Goal: Task Accomplishment & Management: Book appointment/travel/reservation

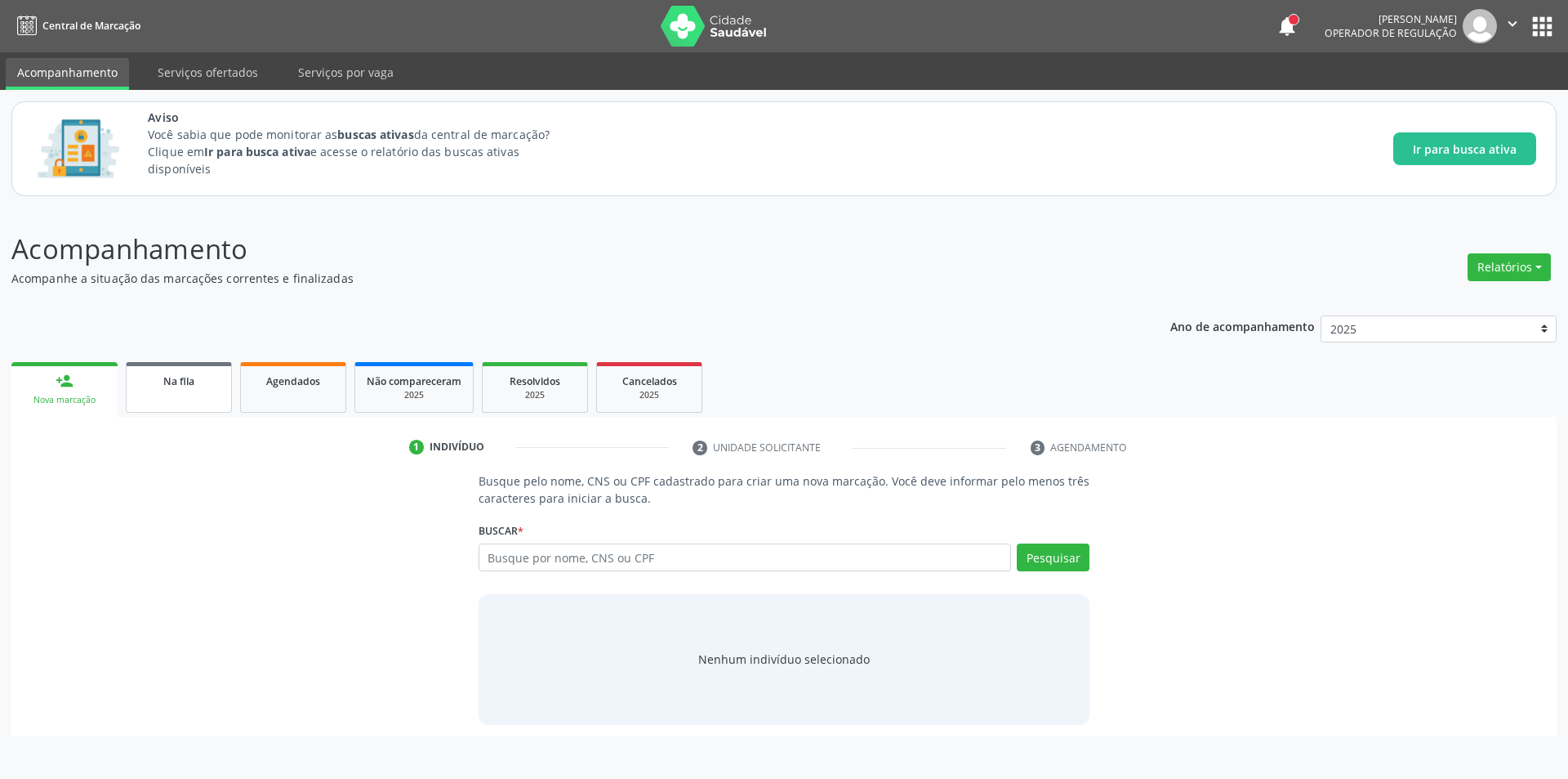
click at [188, 380] on span "Na fila" at bounding box center [179, 381] width 31 height 14
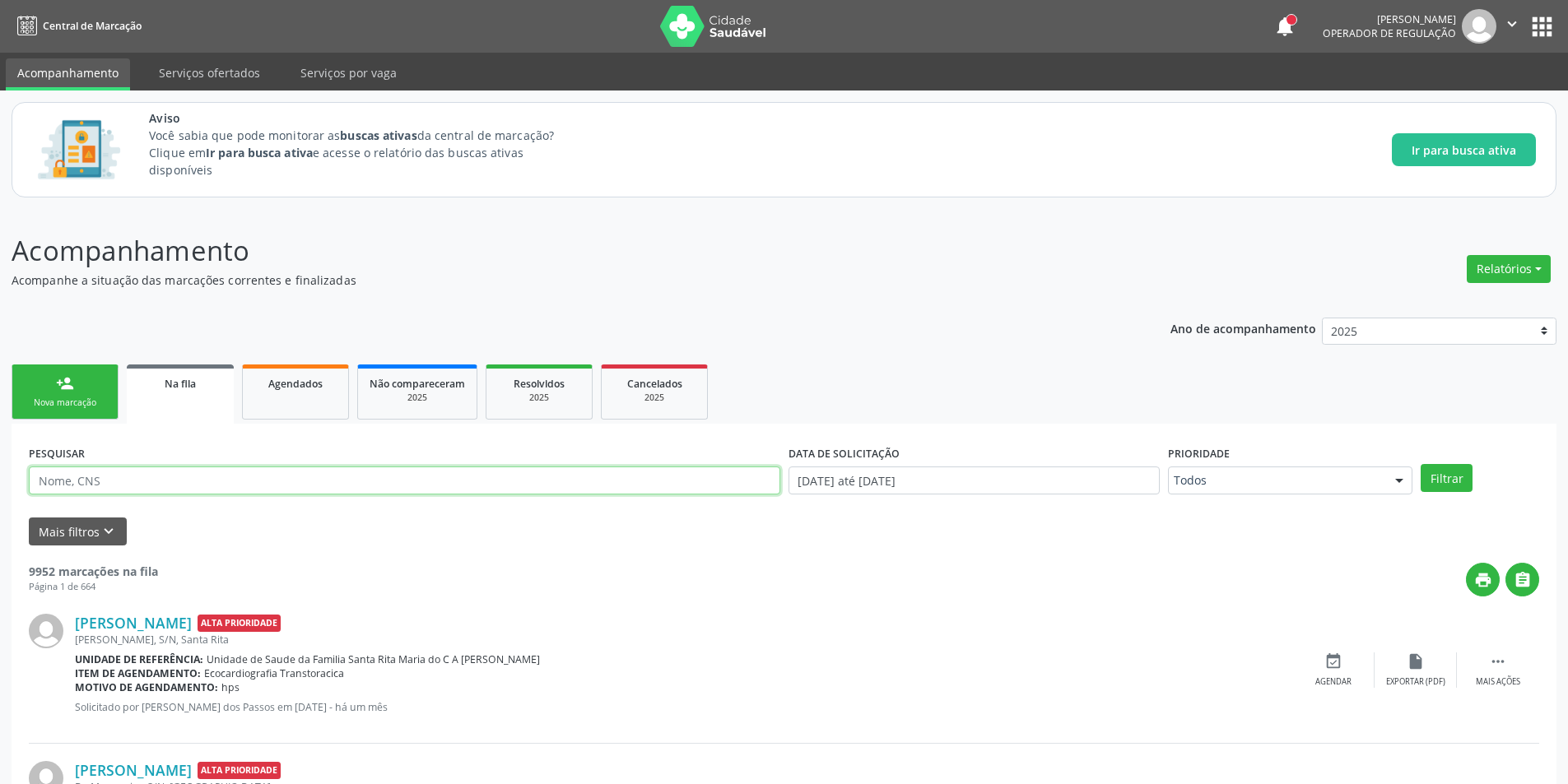
paste input "898003042631194"
type input "898003042631194"
click at [1454, 481] on button "Filtrar" at bounding box center [1446, 478] width 52 height 28
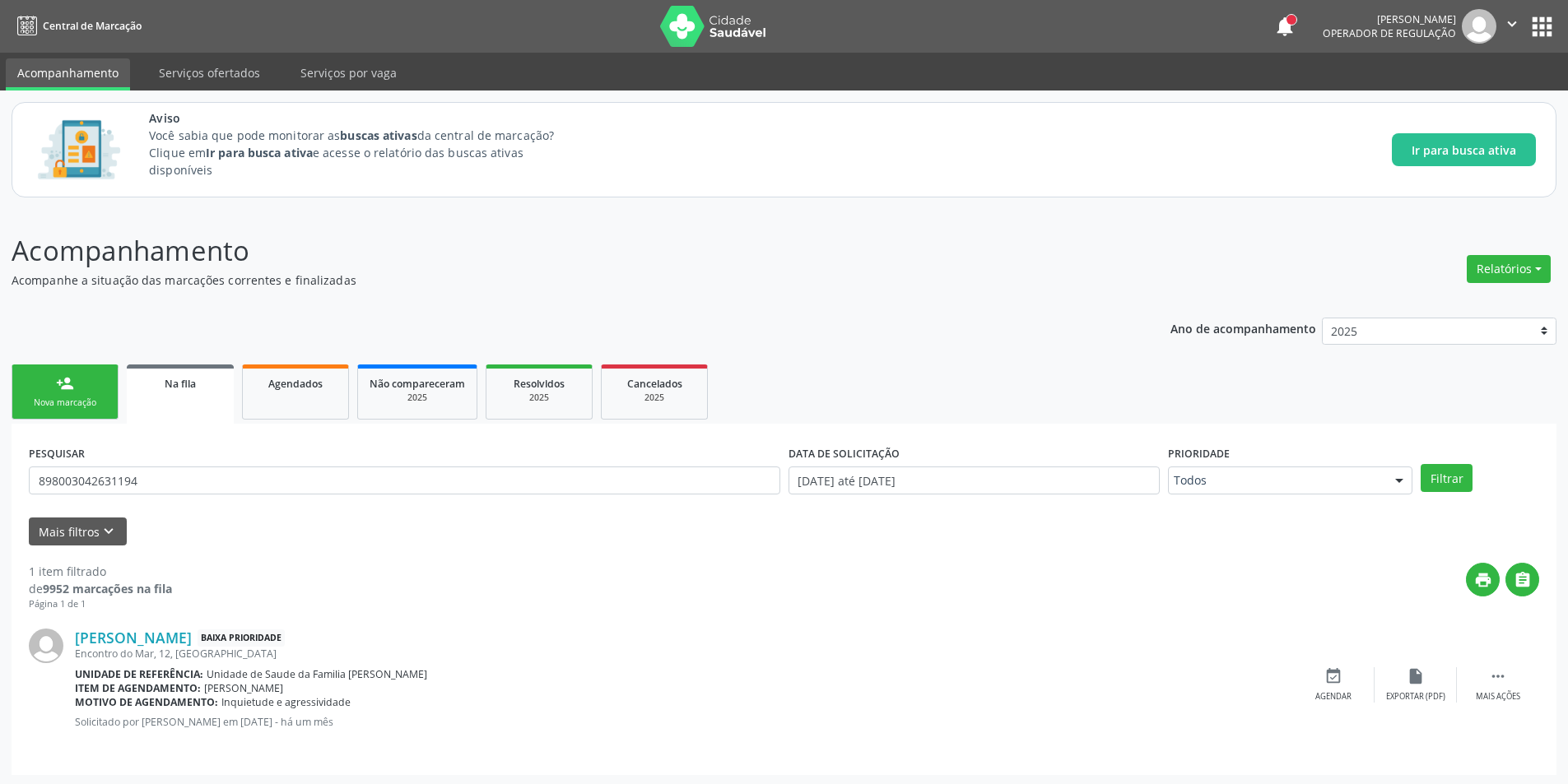
scroll to position [3, 0]
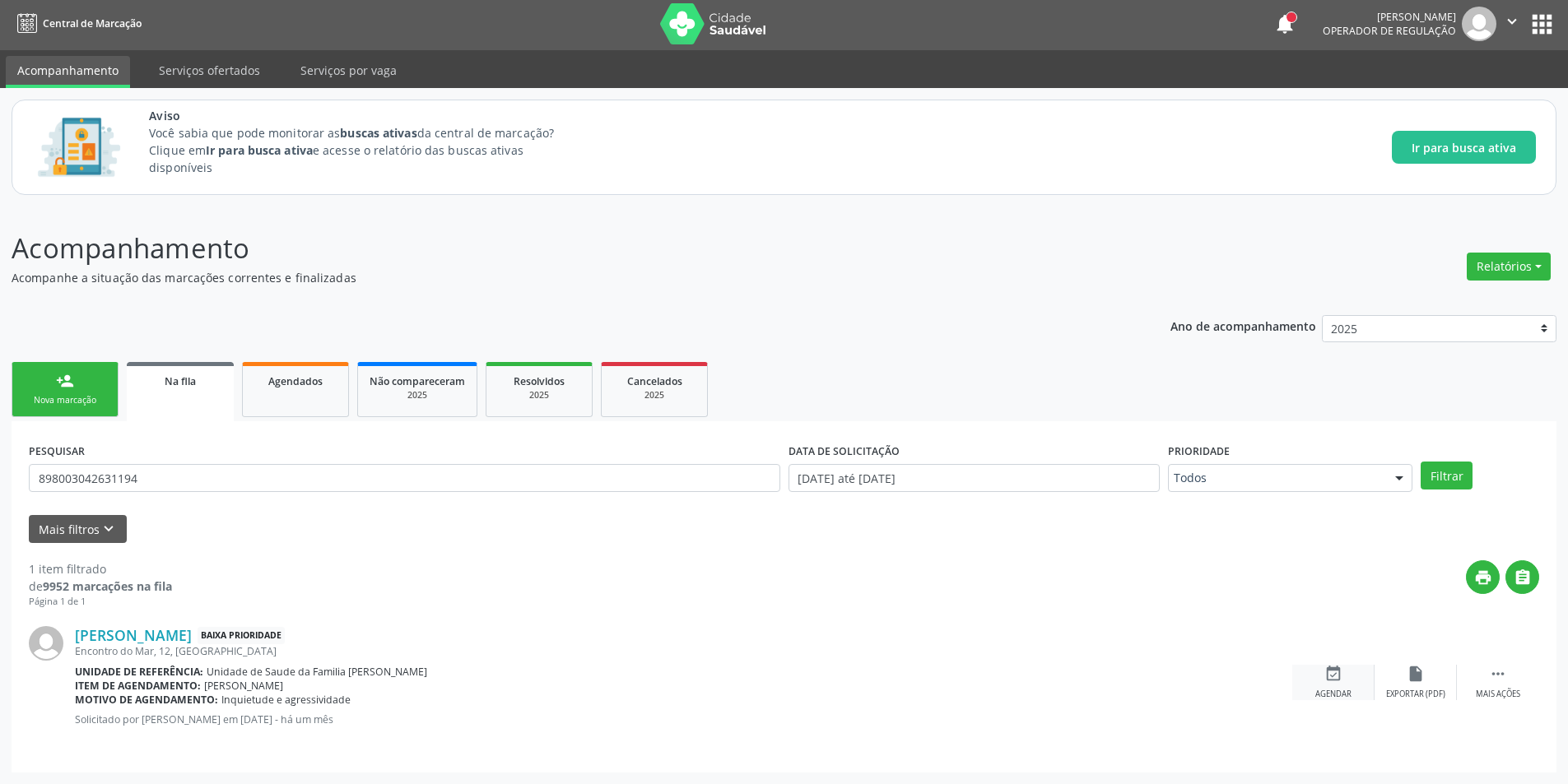
click at [1344, 667] on div "event_available Agendar" at bounding box center [1333, 682] width 82 height 35
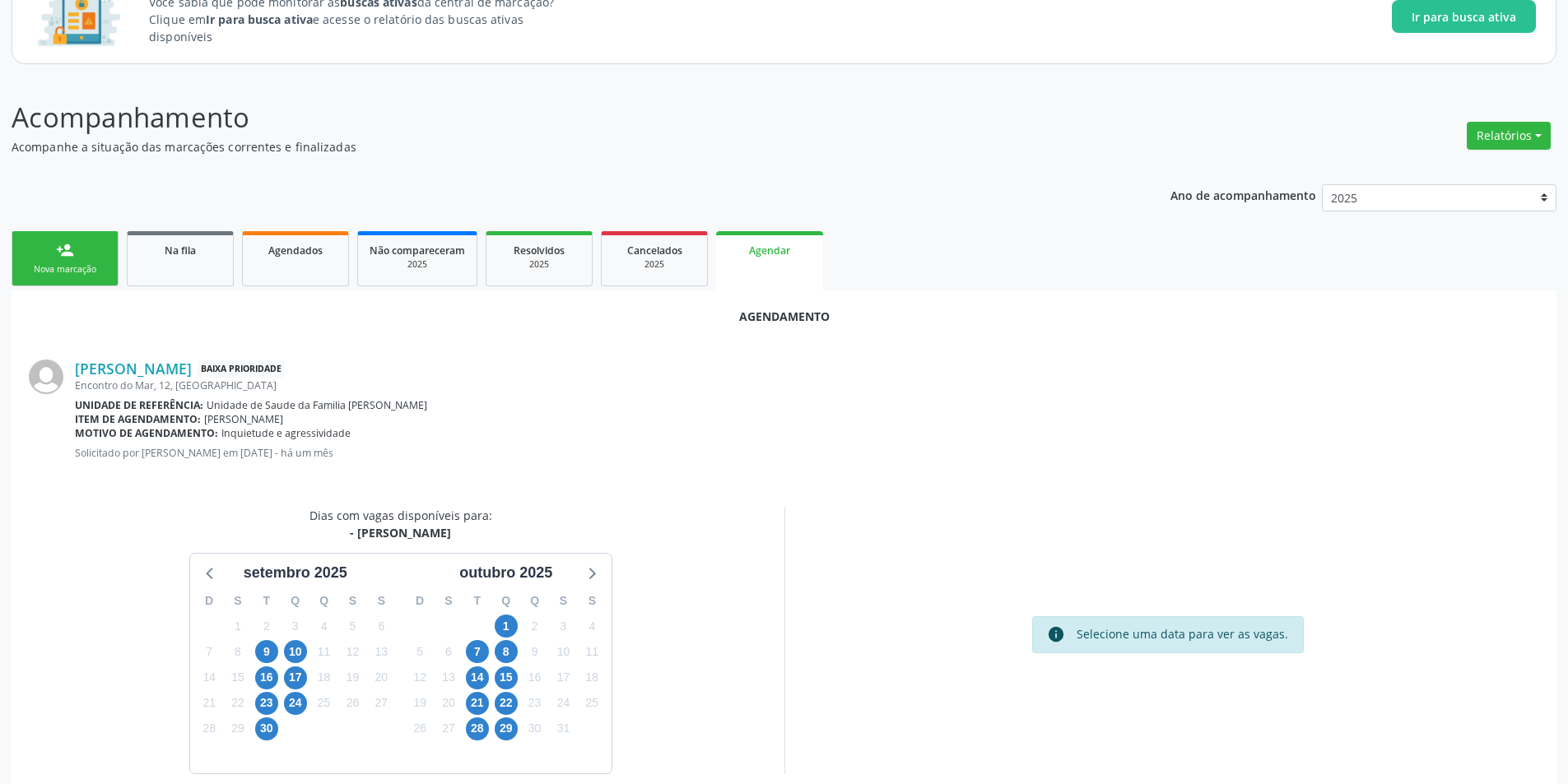
scroll to position [191, 0]
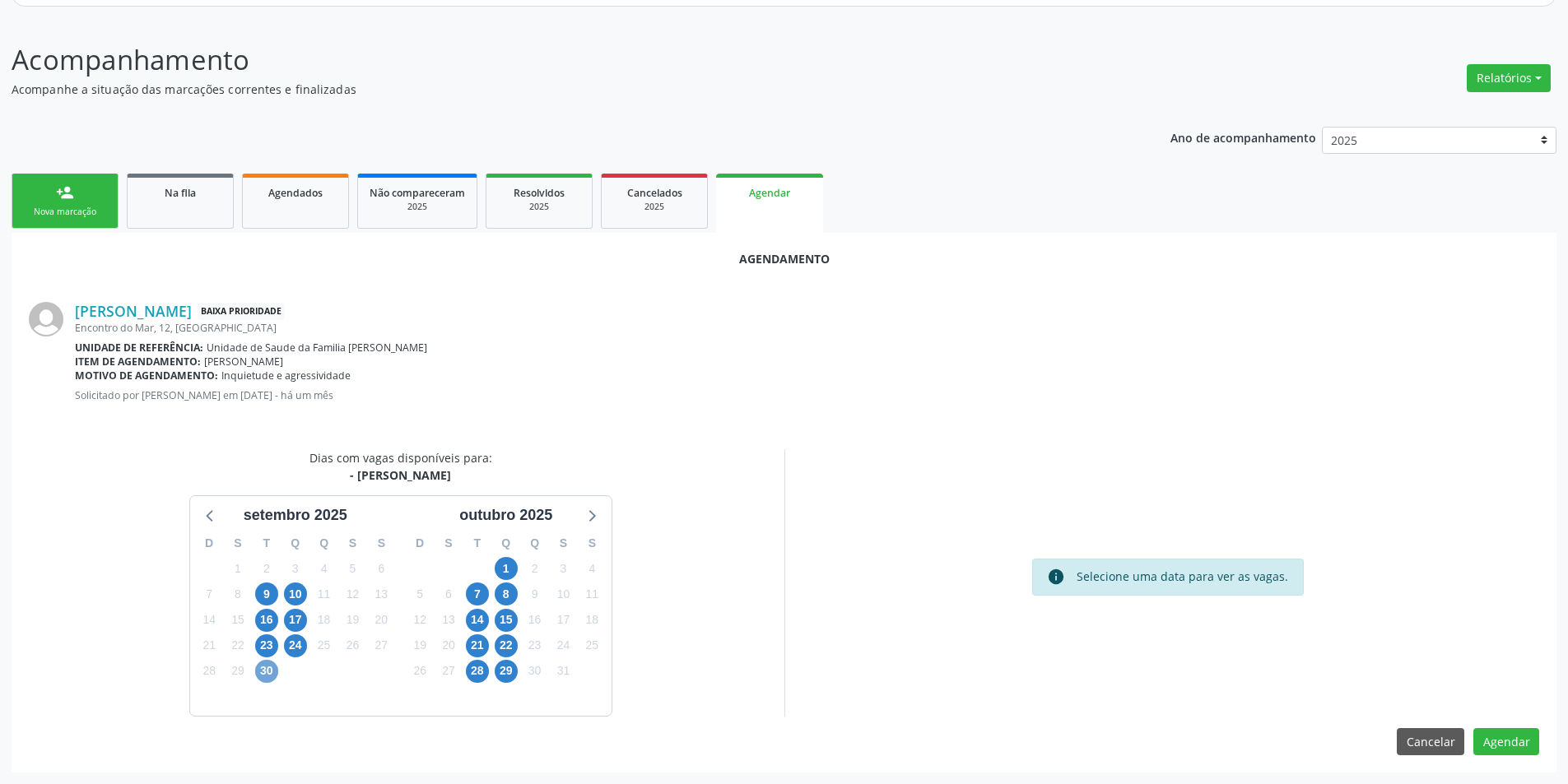
click at [274, 672] on span "30" at bounding box center [266, 671] width 23 height 23
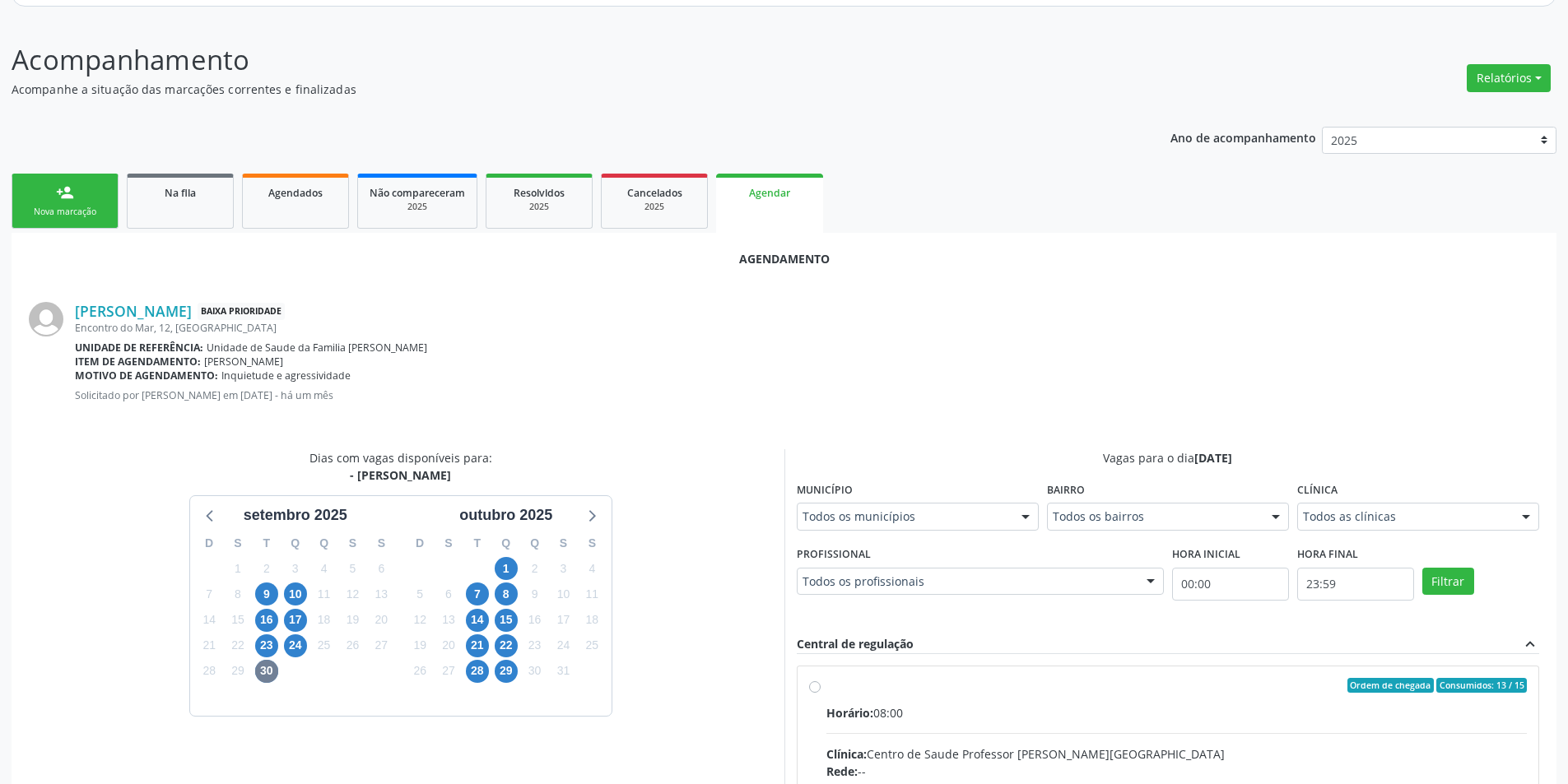
click at [809, 680] on input "Ordem de chegada Consumidos: 13 / 15 Horário: 08:00 Clínica: Centro de Saude Pr…" at bounding box center [815, 685] width 11 height 15
radio input "true"
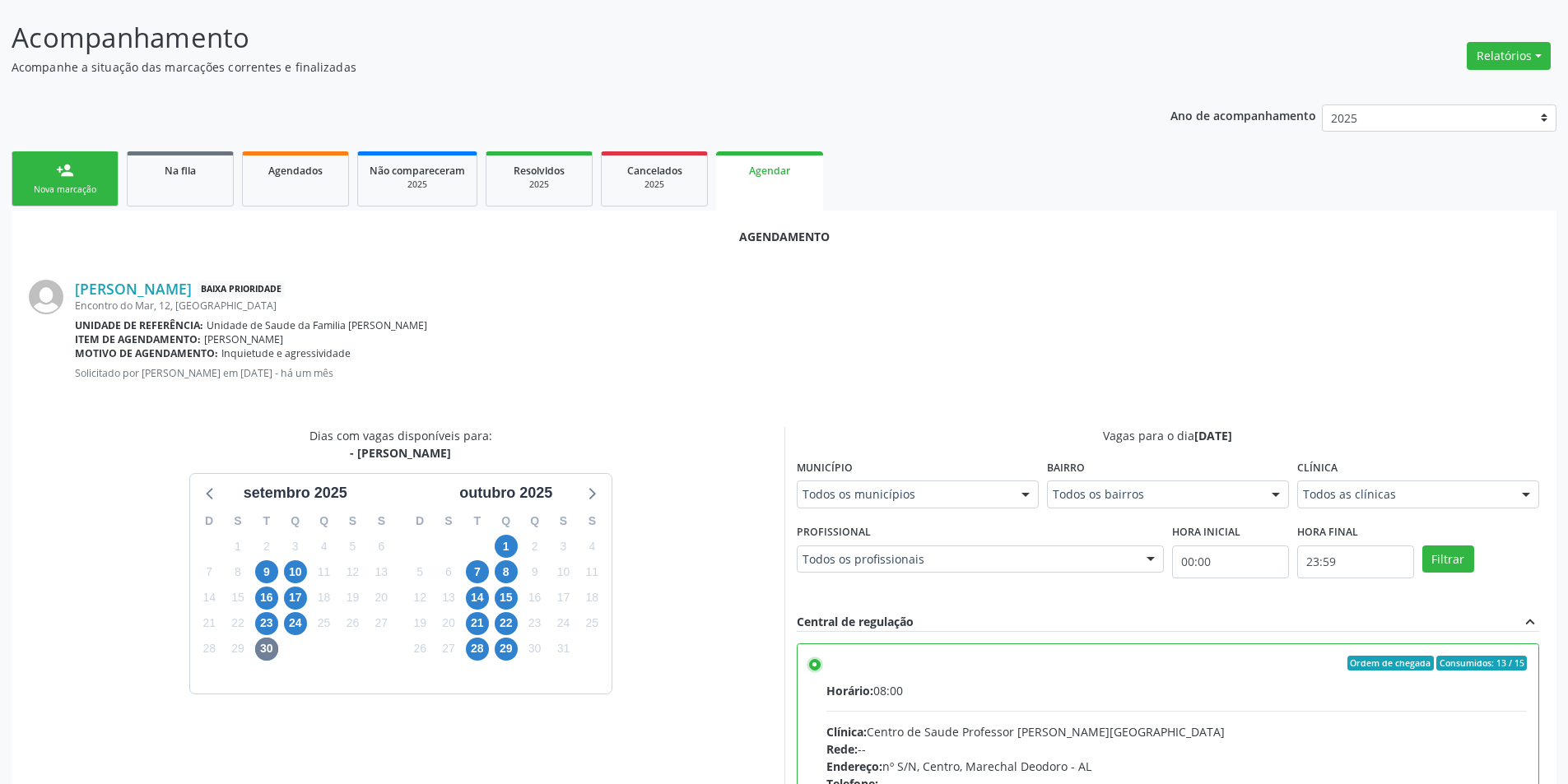
scroll to position [458, 0]
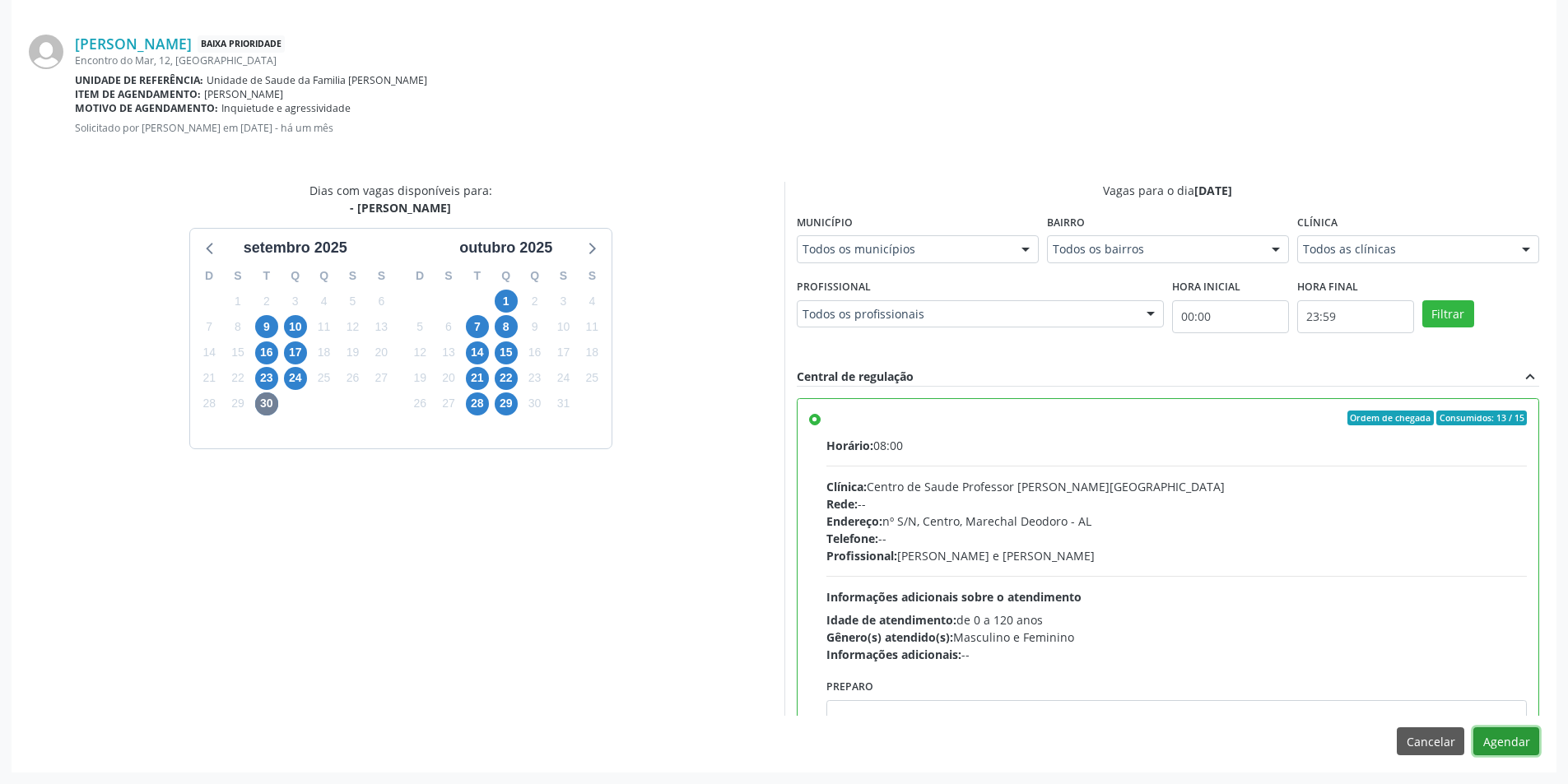
click at [1535, 738] on button "Agendar" at bounding box center [1505, 741] width 65 height 28
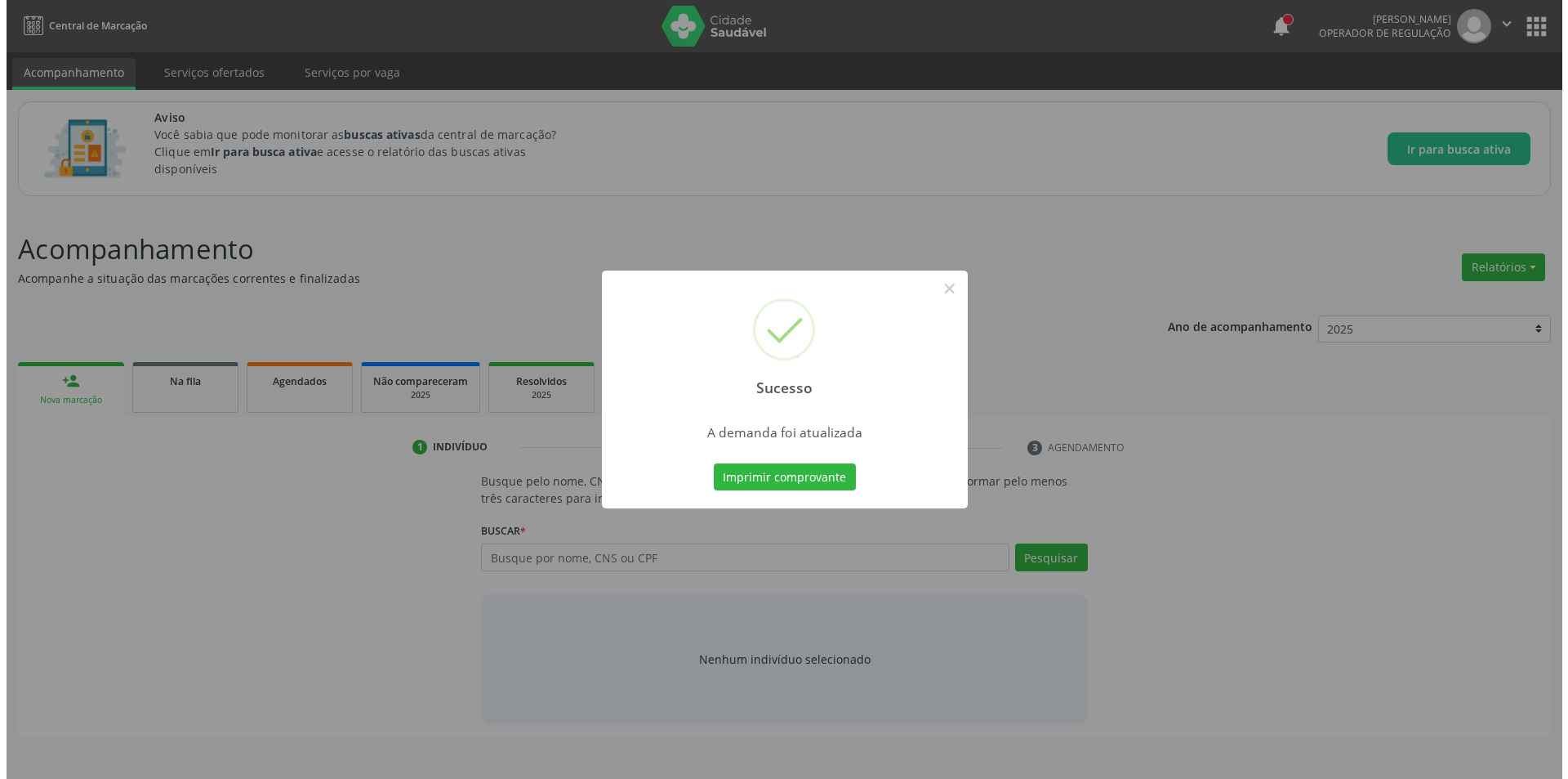
scroll to position [0, 0]
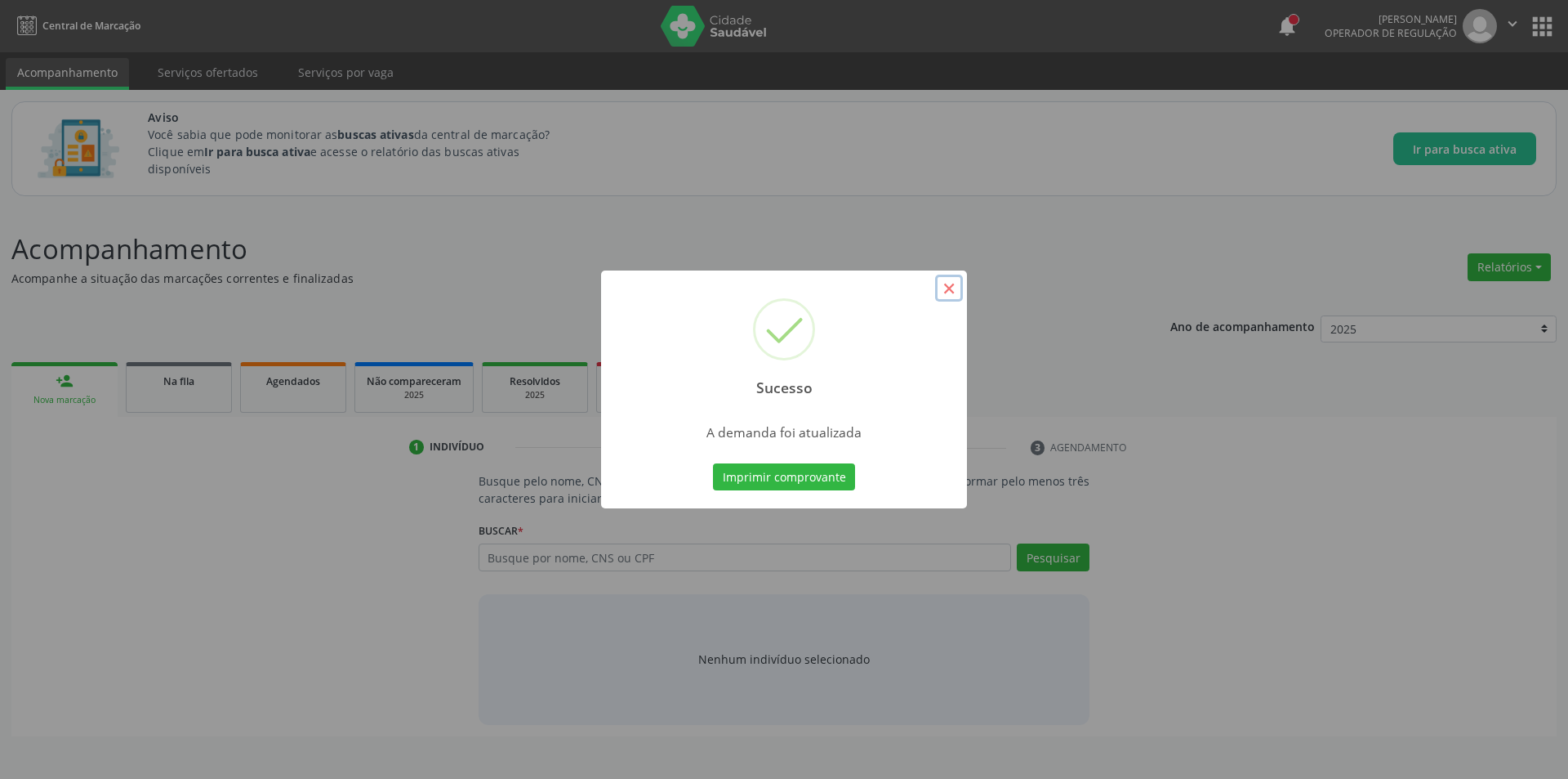
click at [948, 286] on button "×" at bounding box center [949, 288] width 27 height 27
